Goal: Task Accomplishment & Management: Use online tool/utility

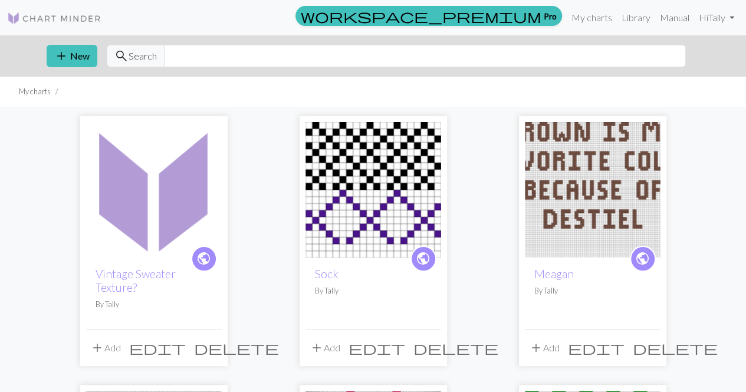
drag, startPoint x: 0, startPoint y: 0, endPoint x: 129, endPoint y: 208, distance: 244.8
click at [129, 208] on img at bounding box center [154, 190] width 136 height 136
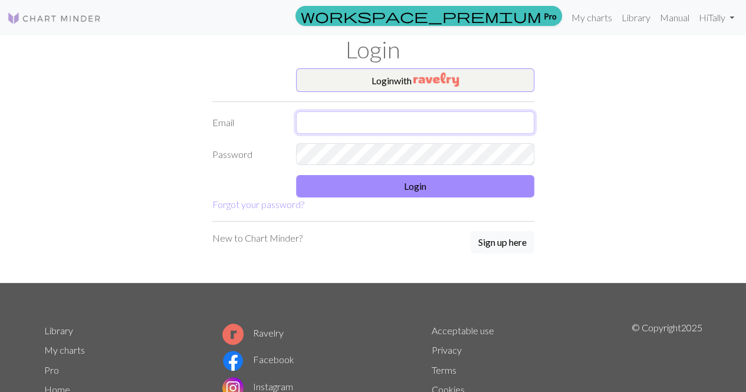
type input "[EMAIL_ADDRESS][DOMAIN_NAME]"
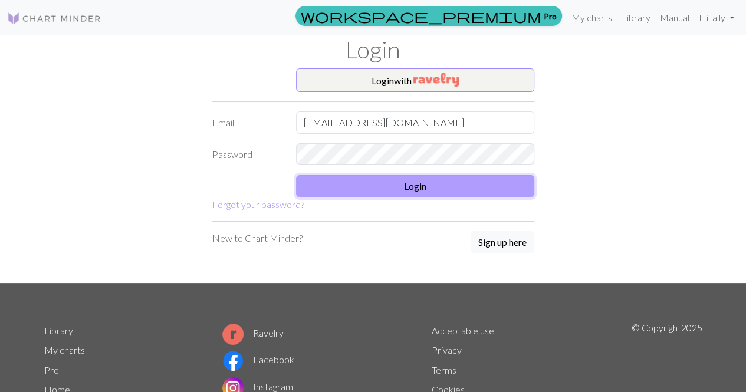
click at [369, 184] on button "Login" at bounding box center [415, 186] width 238 height 22
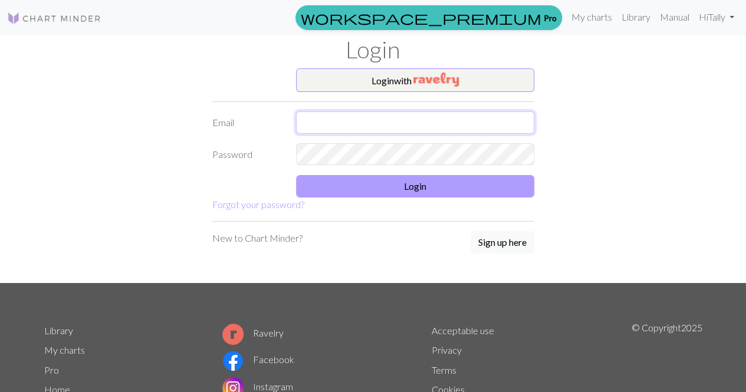
type input "[EMAIL_ADDRESS][DOMAIN_NAME]"
click at [338, 186] on button "Login" at bounding box center [415, 186] width 238 height 22
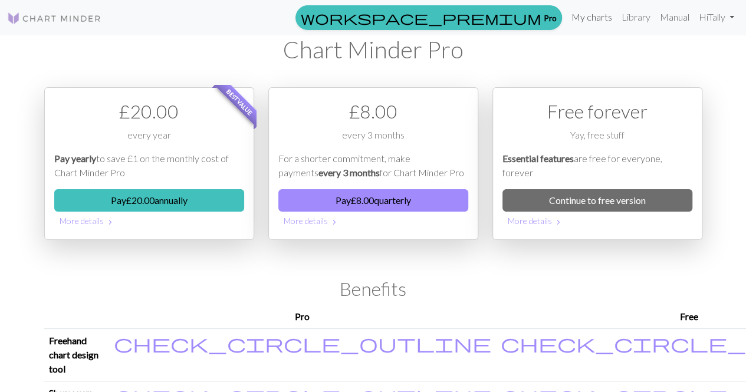
click at [576, 18] on link "My charts" at bounding box center [592, 17] width 50 height 24
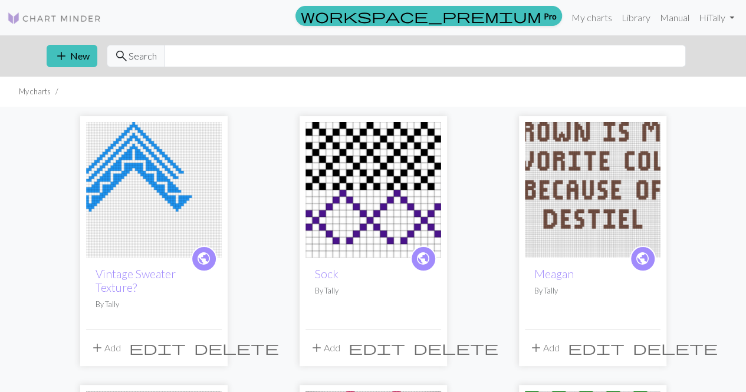
click at [182, 217] on img at bounding box center [154, 190] width 136 height 136
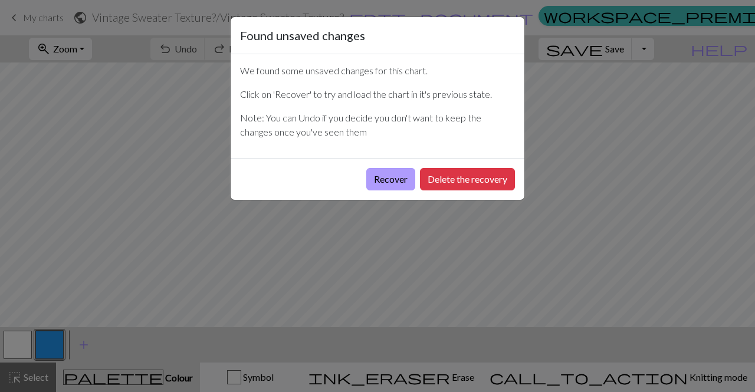
click at [379, 179] on button "Recover" at bounding box center [390, 179] width 49 height 22
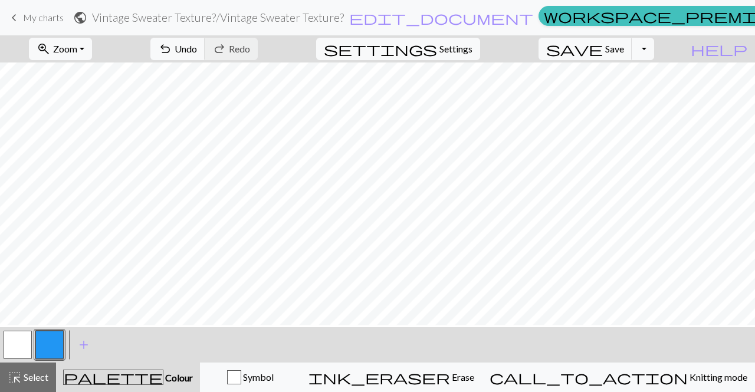
scroll to position [143, 33]
click at [17, 348] on button "button" at bounding box center [18, 345] width 28 height 28
click at [42, 340] on button "button" at bounding box center [49, 345] width 28 height 28
click at [16, 346] on button "button" at bounding box center [18, 345] width 28 height 28
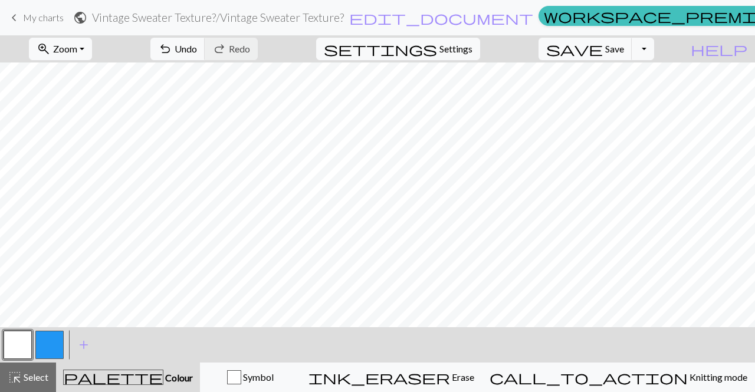
click at [44, 340] on button "button" at bounding box center [49, 345] width 28 height 28
click at [13, 346] on button "button" at bounding box center [18, 345] width 28 height 28
click at [47, 351] on button "button" at bounding box center [49, 345] width 28 height 28
click at [21, 347] on button "button" at bounding box center [18, 345] width 28 height 28
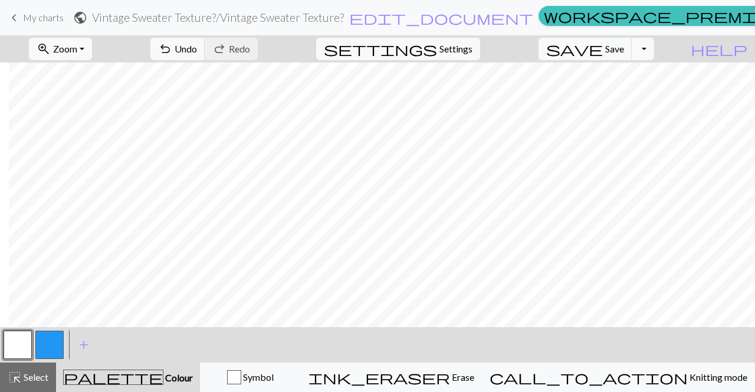
click at [38, 345] on button "button" at bounding box center [49, 345] width 28 height 28
click at [22, 350] on button "button" at bounding box center [18, 345] width 28 height 28
click at [53, 358] on button "button" at bounding box center [49, 345] width 28 height 28
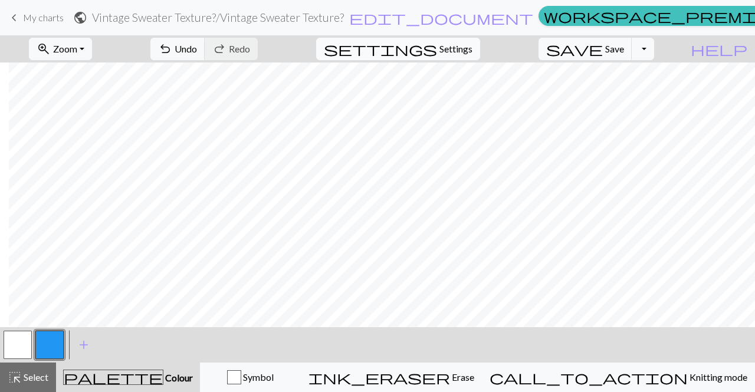
click at [437, 51] on span "settings" at bounding box center [380, 49] width 113 height 17
select select "aran"
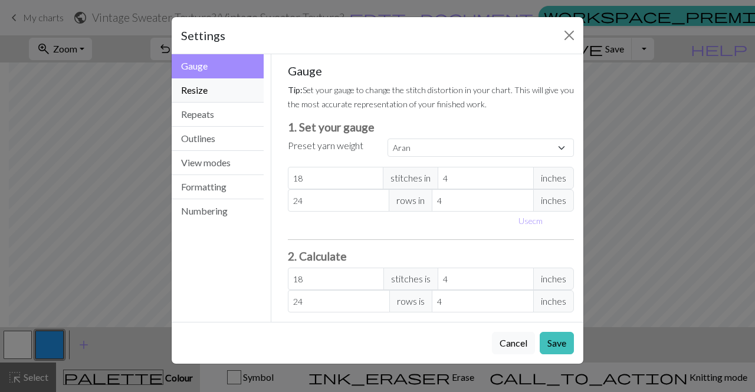
click at [211, 81] on button "Resize" at bounding box center [218, 90] width 92 height 24
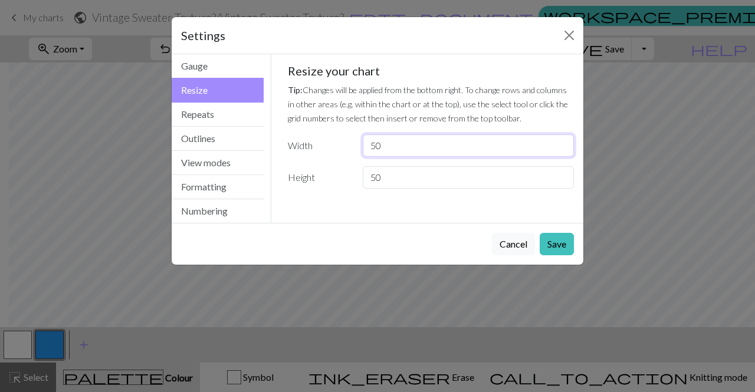
click at [387, 148] on input "50" at bounding box center [468, 146] width 211 height 22
type input "5"
type input "100"
click at [394, 178] on input "50" at bounding box center [468, 177] width 211 height 22
type input "5"
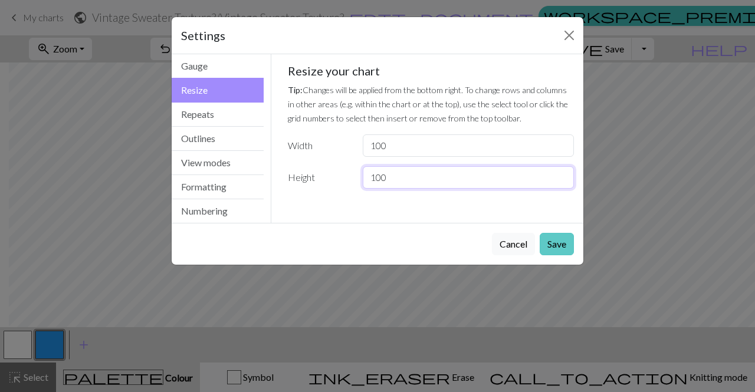
type input "100"
click at [553, 243] on button "Save" at bounding box center [557, 244] width 34 height 22
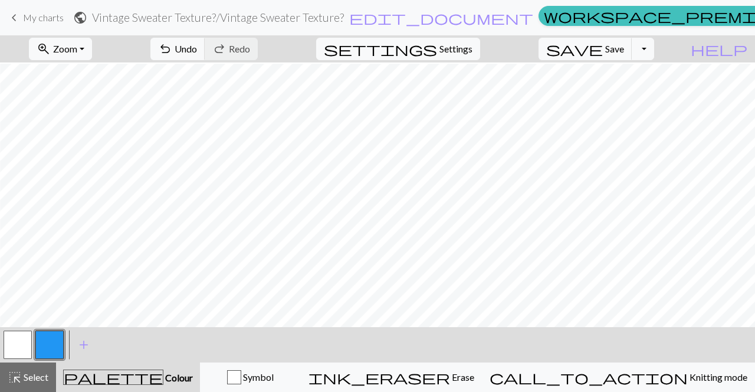
scroll to position [50, 152]
click at [21, 342] on button "button" at bounding box center [18, 345] width 28 height 28
click at [52, 343] on button "button" at bounding box center [49, 345] width 28 height 28
click at [1, 349] on div "< > add Add a colour" at bounding box center [377, 344] width 755 height 35
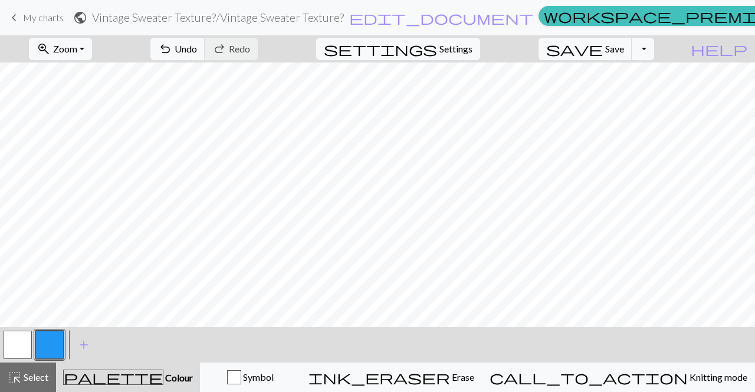
click at [14, 337] on button "button" at bounding box center [18, 345] width 28 height 28
click at [54, 350] on button "button" at bounding box center [49, 345] width 28 height 28
click at [24, 348] on button "button" at bounding box center [18, 345] width 28 height 28
click at [60, 339] on button "button" at bounding box center [49, 345] width 28 height 28
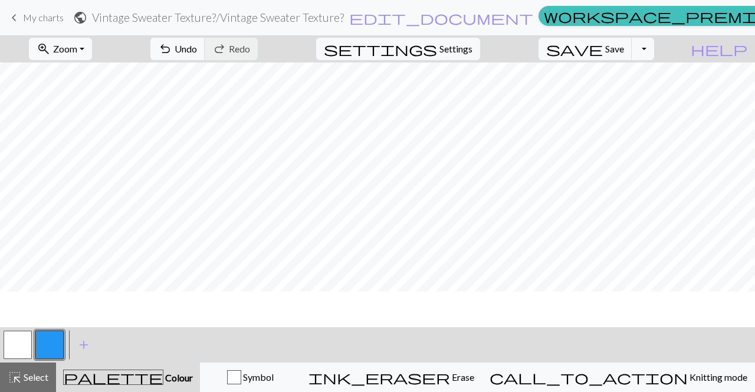
scroll to position [17, 0]
click at [11, 351] on button "button" at bounding box center [18, 345] width 28 height 28
click at [50, 350] on button "button" at bounding box center [49, 345] width 28 height 28
click at [23, 348] on button "button" at bounding box center [18, 345] width 28 height 28
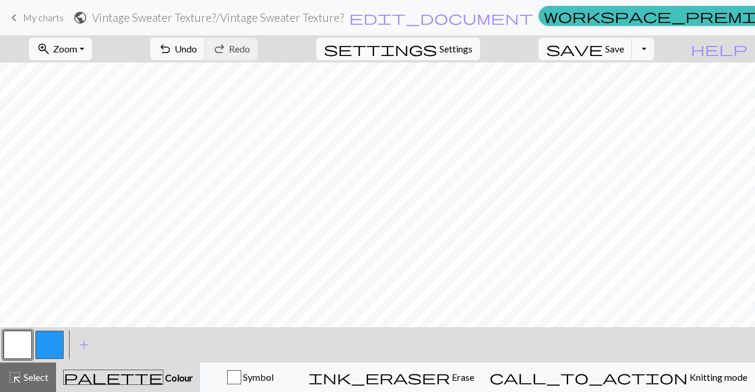
click at [53, 344] on button "button" at bounding box center [49, 345] width 28 height 28
click at [15, 336] on button "button" at bounding box center [18, 345] width 28 height 28
click at [48, 346] on button "button" at bounding box center [49, 345] width 28 height 28
click at [51, 41] on span "zoom_in" at bounding box center [44, 49] width 14 height 17
click at [92, 76] on button "Fit all" at bounding box center [76, 74] width 93 height 19
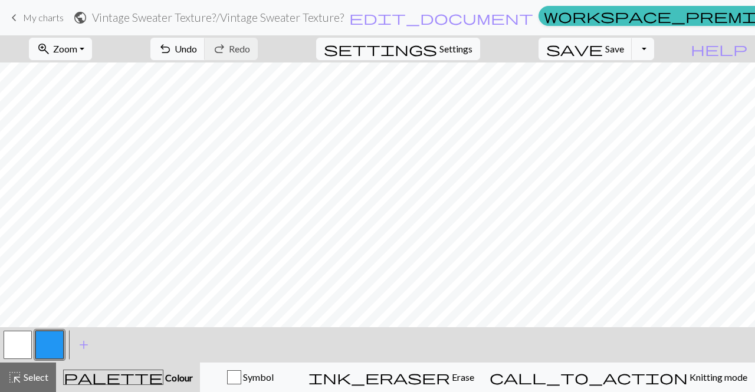
scroll to position [6, 0]
click at [23, 339] on button "button" at bounding box center [18, 345] width 28 height 28
click at [45, 349] on button "button" at bounding box center [49, 345] width 28 height 28
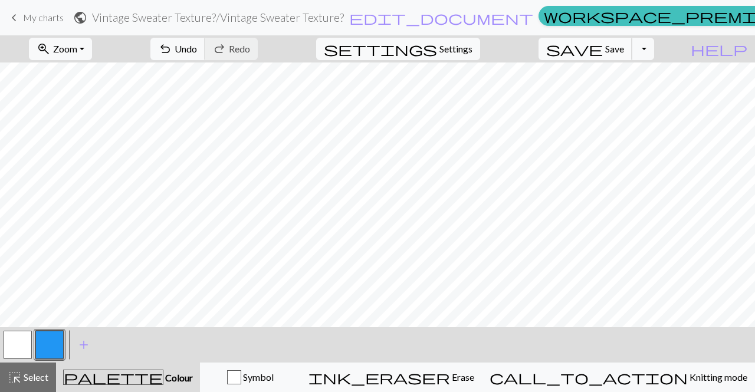
click at [621, 57] on button "save Save Save" at bounding box center [586, 49] width 94 height 22
